Goal: Task Accomplishment & Management: Manage account settings

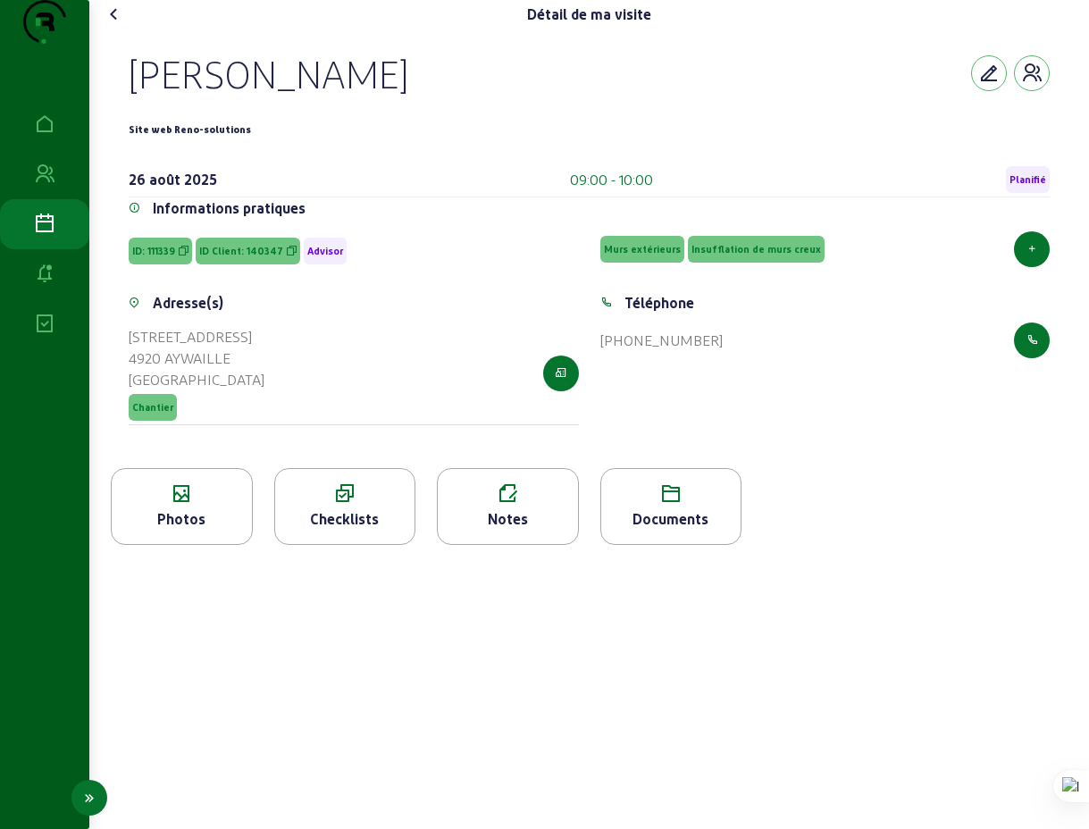
click at [41, 235] on icon at bounding box center [44, 224] width 21 height 21
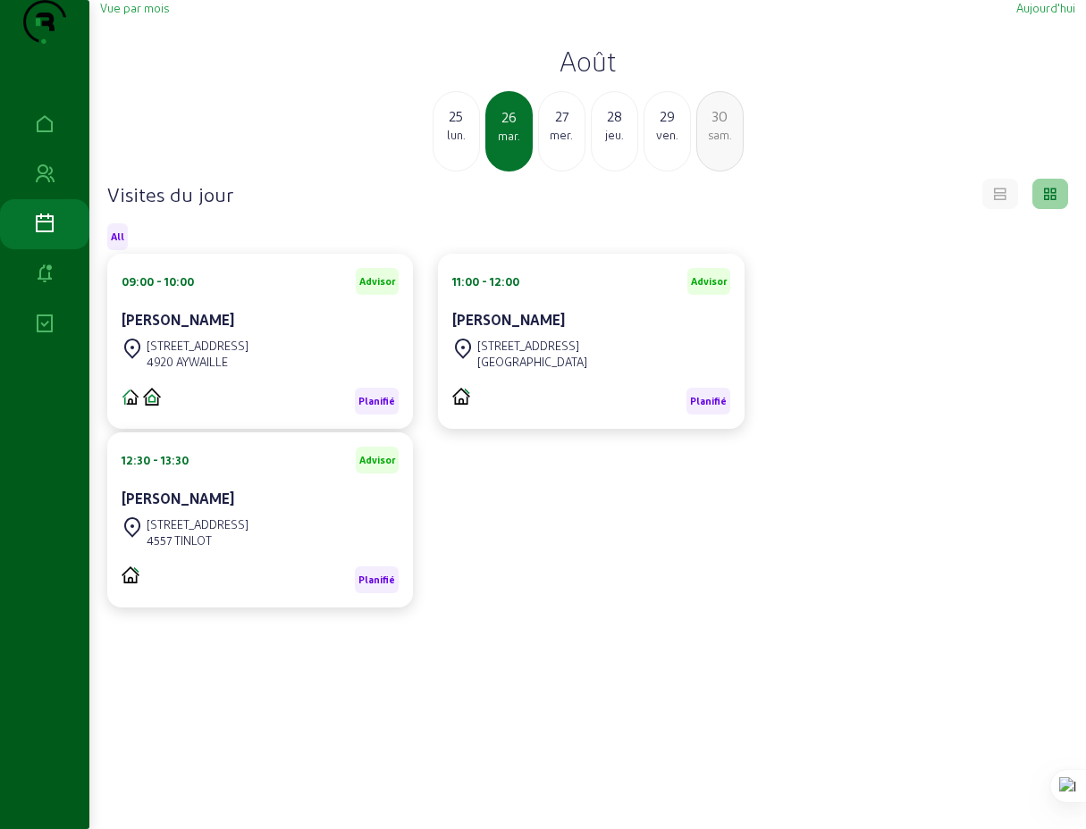
click at [562, 127] on div "27" at bounding box center [562, 115] width 46 height 21
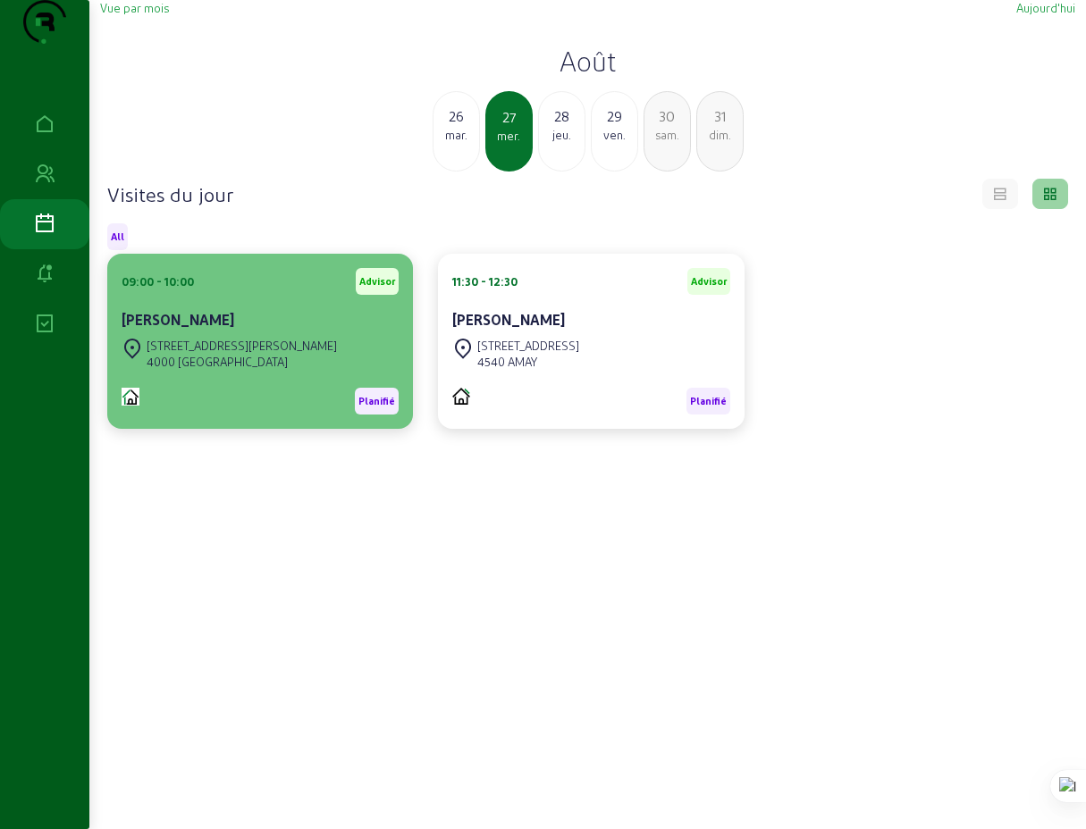
click at [316, 331] on div "[PERSON_NAME]" at bounding box center [260, 319] width 277 height 21
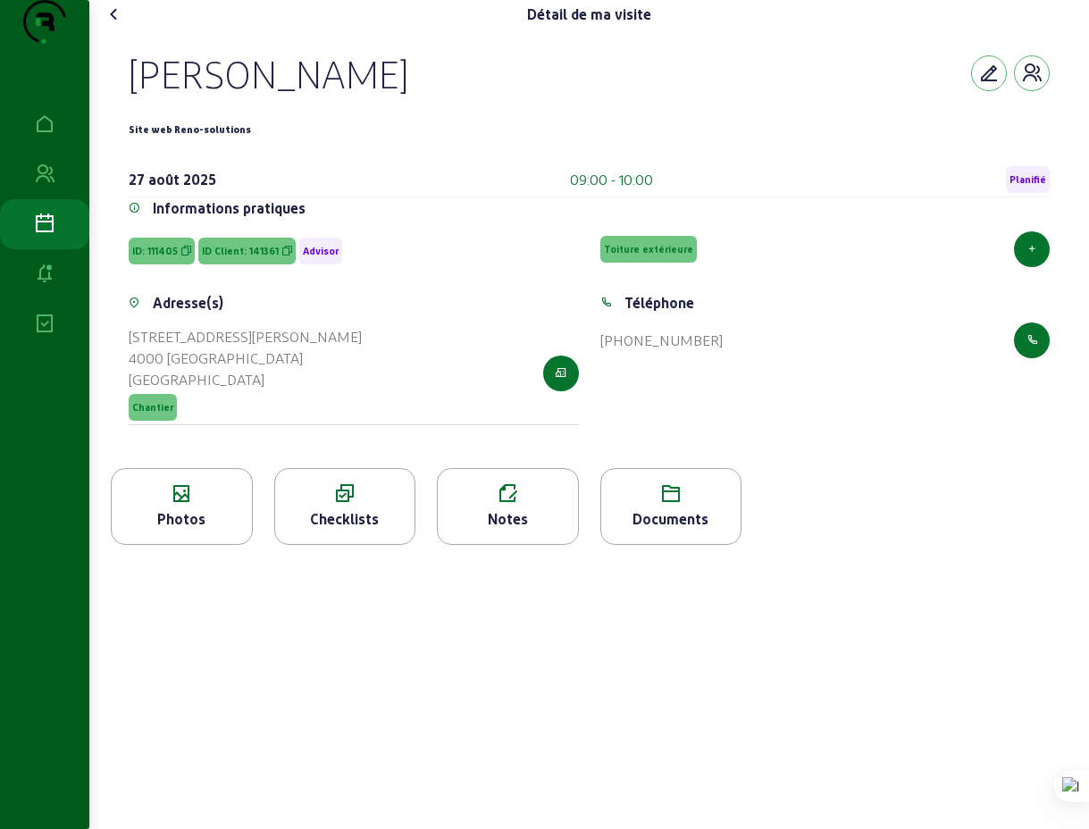
click at [116, 25] on icon at bounding box center [114, 14] width 21 height 21
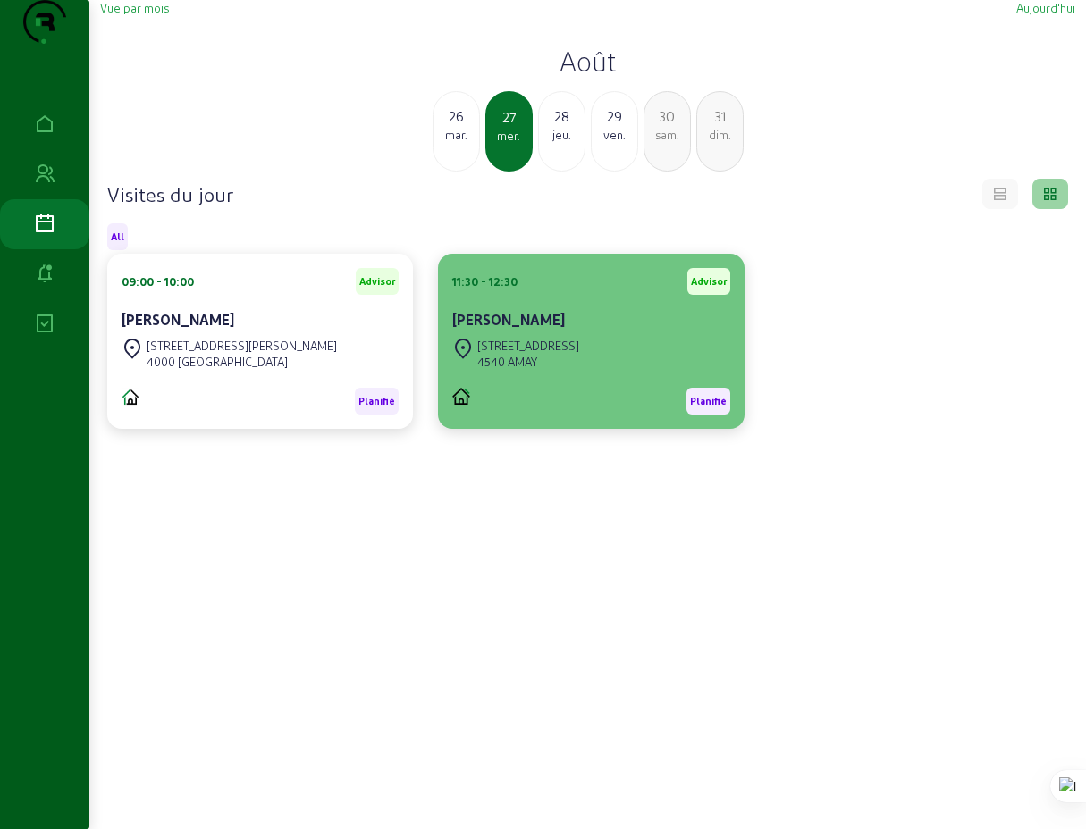
click at [568, 374] on div "[STREET_ADDRESS]" at bounding box center [590, 353] width 277 height 39
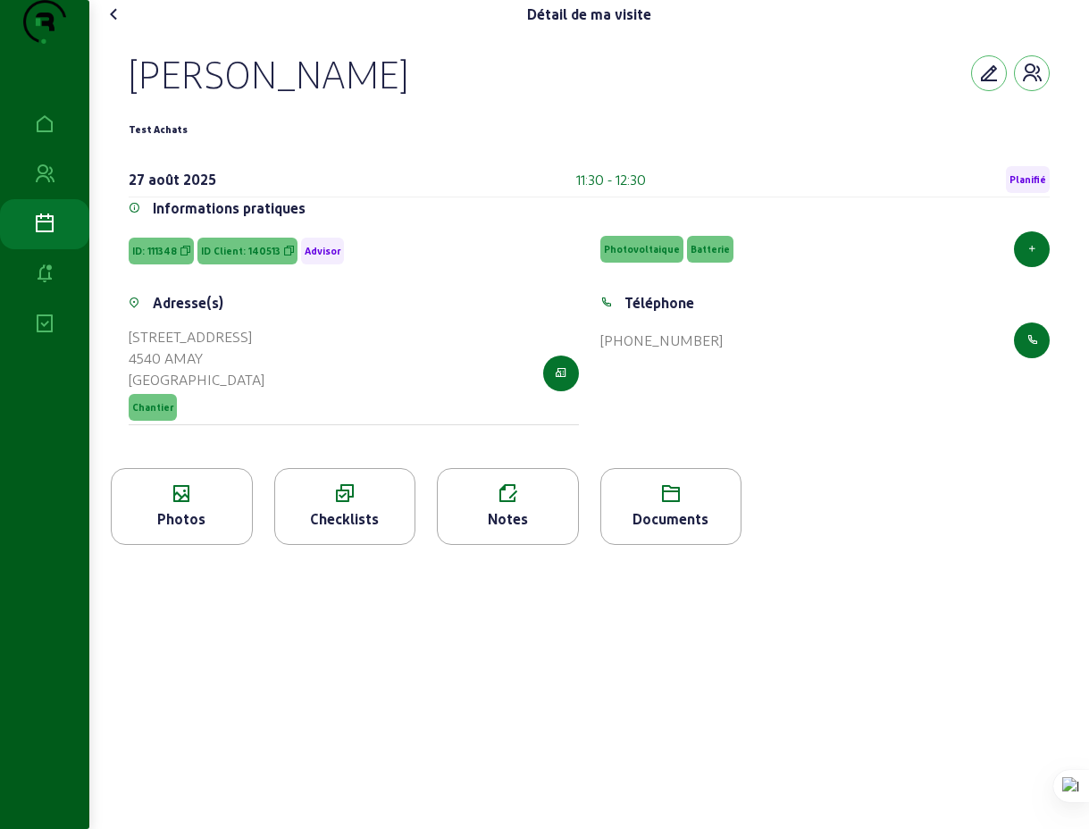
click at [118, 25] on icon at bounding box center [114, 14] width 21 height 21
